Goal: Find contact information: Find contact information

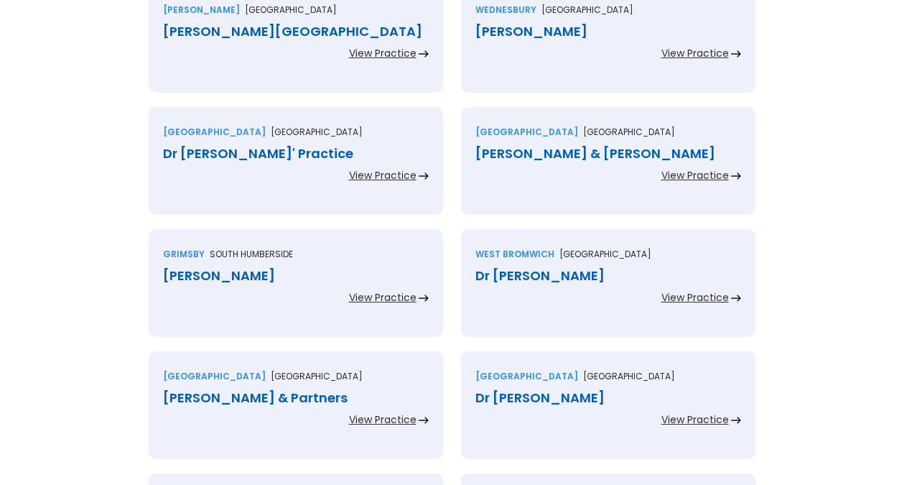
scroll to position [1539, 0]
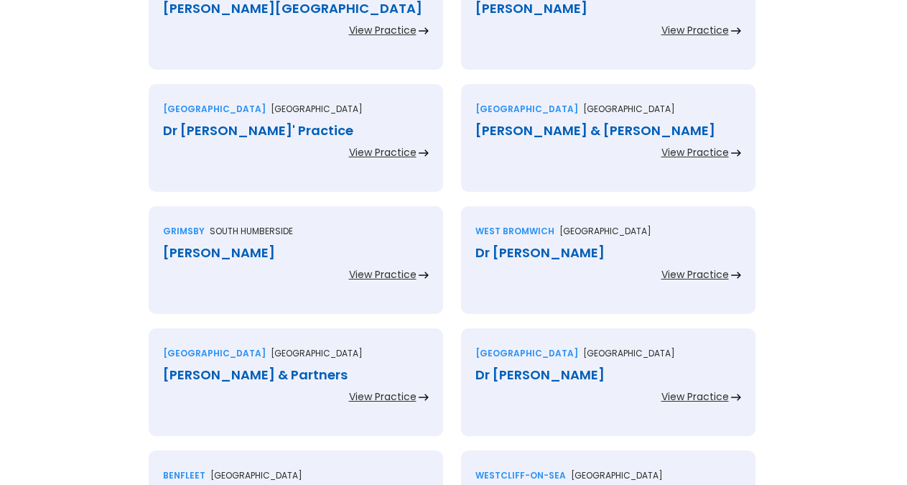
click at [249, 223] on div "Grimsby South humberside [PERSON_NAME] View Practice" at bounding box center [296, 260] width 294 height 108
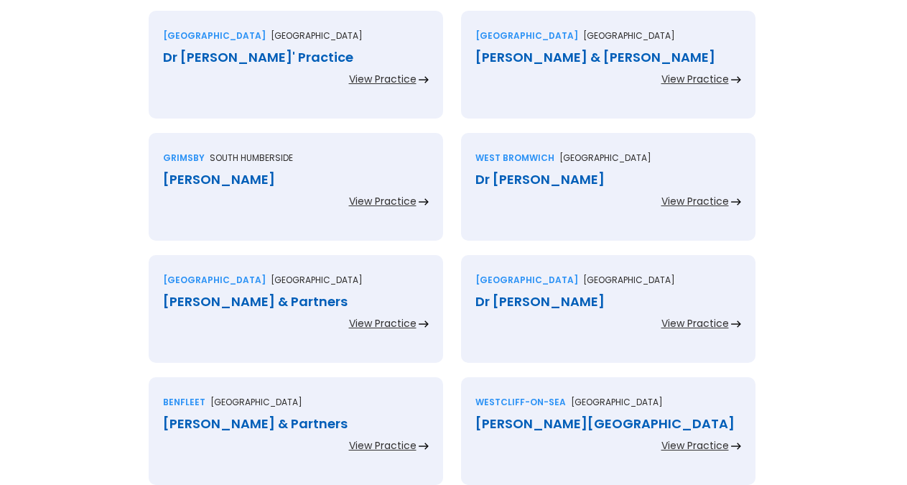
scroll to position [1685, 0]
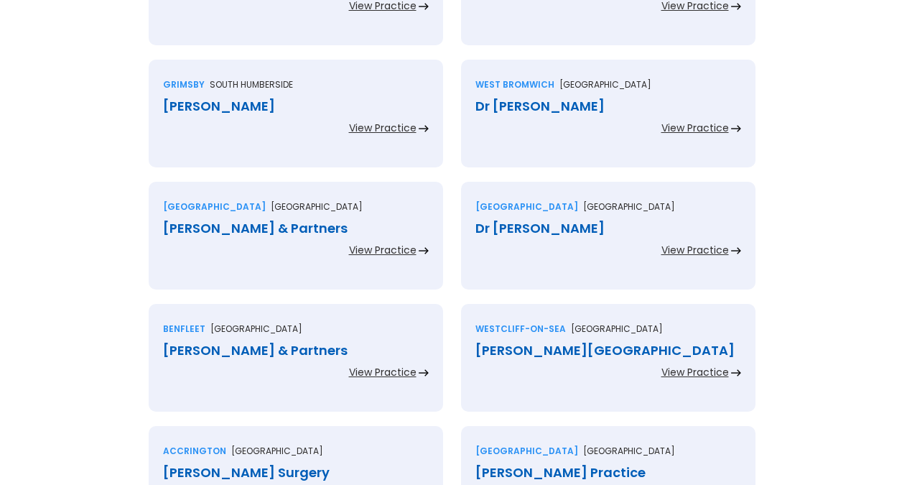
click at [227, 223] on div "[PERSON_NAME] & Partners" at bounding box center [296, 228] width 266 height 14
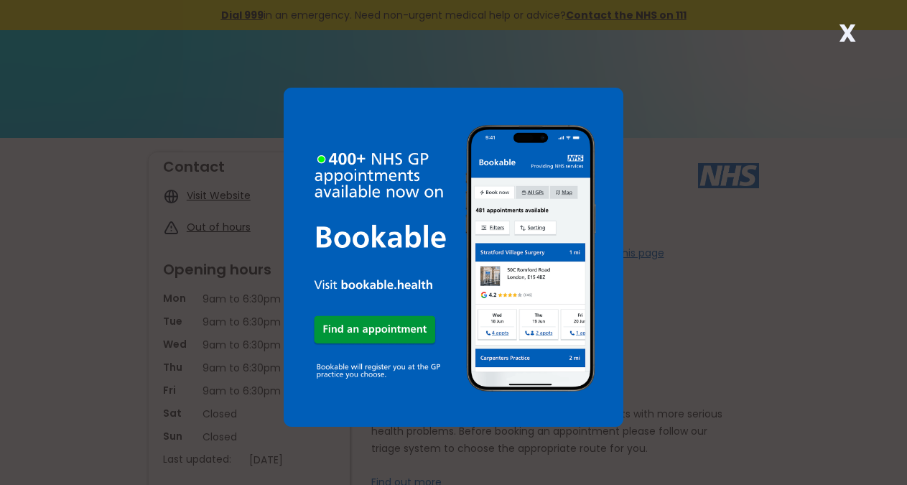
click at [837, 28] on div "X" at bounding box center [847, 38] width 29 height 29
click at [844, 27] on strong "X" at bounding box center [847, 33] width 17 height 34
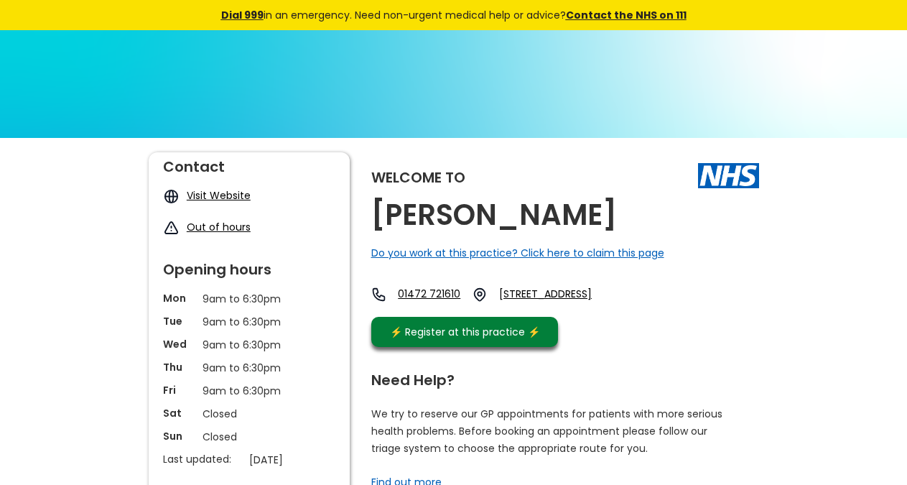
copy link ", Dn31 3ae,"
drag, startPoint x: 664, startPoint y: 317, endPoint x: 431, endPoint y: 136, distance: 294.8
click at [618, 310] on div "01472 721610 Stirling Street, Grimsby, South Humberside, Dn31 3ae, England" at bounding box center [498, 298] width 254 height 23
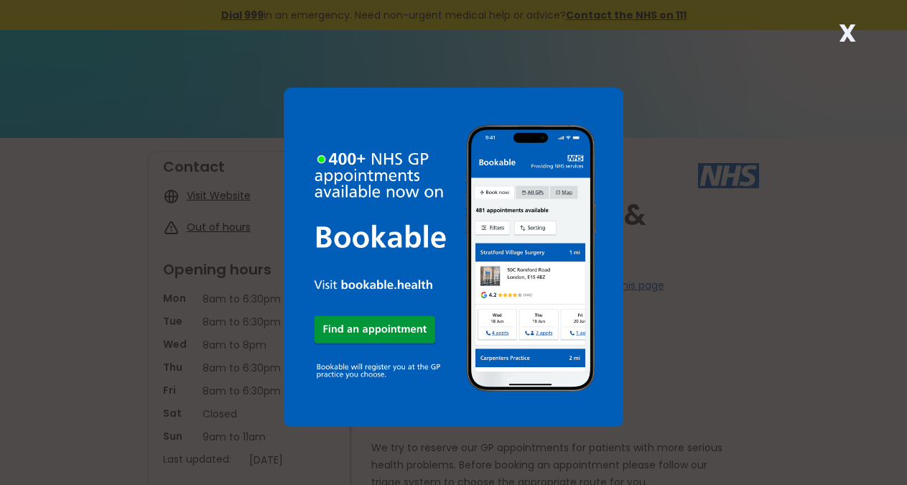
drag, startPoint x: 858, startPoint y: 27, endPoint x: 778, endPoint y: 112, distance: 117.4
click at [856, 25] on div "X" at bounding box center [847, 38] width 29 height 29
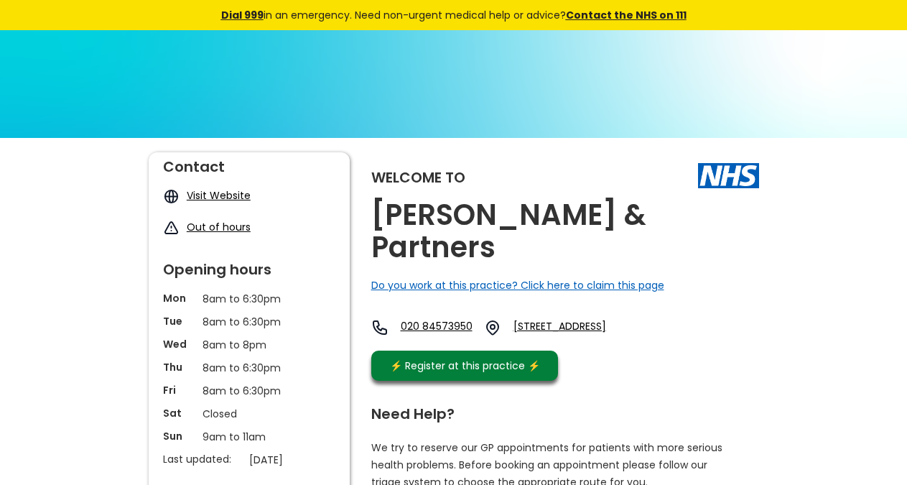
copy link "[STREET_ADDRESS],"
drag, startPoint x: 638, startPoint y: 317, endPoint x: 599, endPoint y: 313, distance: 39.0
click at [600, 319] on div "020 84573950 [STREET_ADDRESS]" at bounding box center [514, 331] width 286 height 24
